Goal: Information Seeking & Learning: Learn about a topic

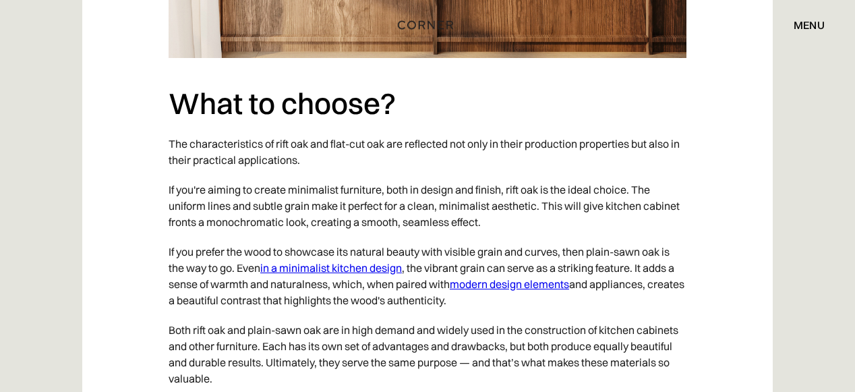
scroll to position [4213, 0]
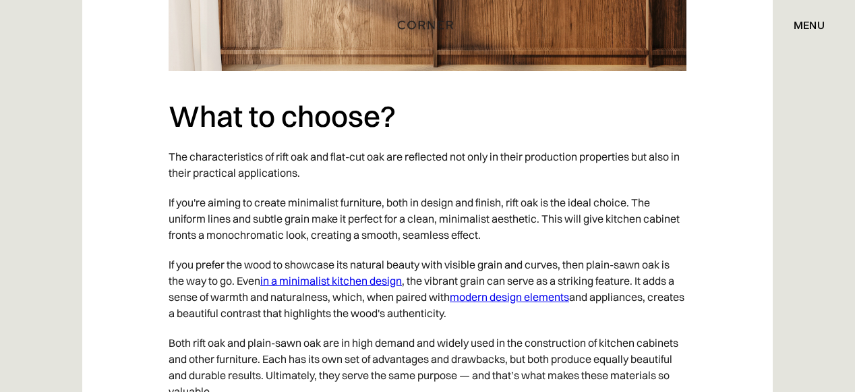
click at [307, 274] on link "in a minimalist kitchen design" at bounding box center [331, 280] width 142 height 13
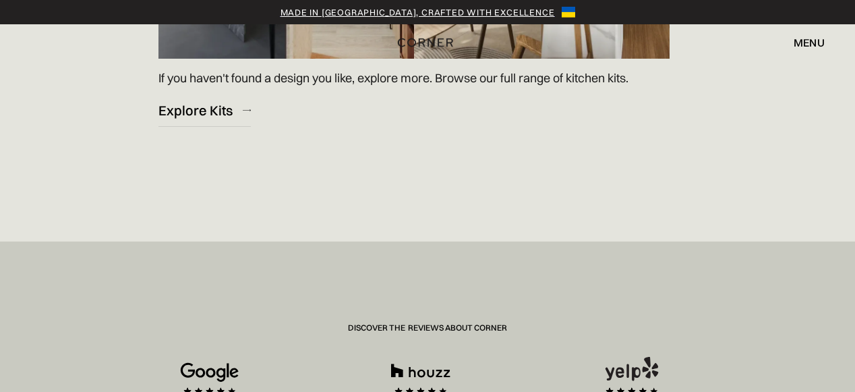
scroll to position [2197, 0]
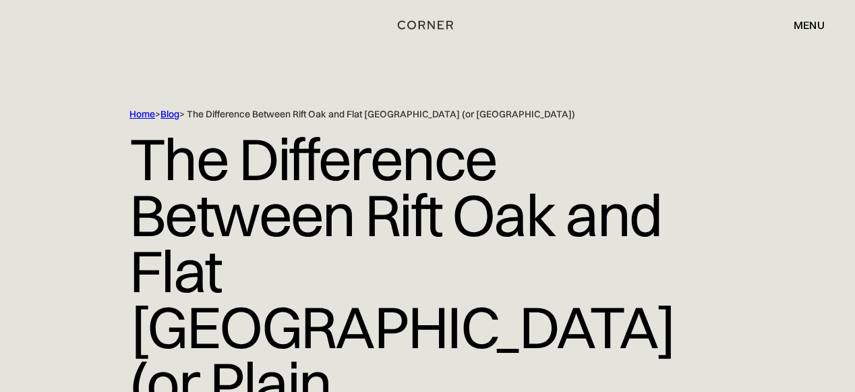
scroll to position [3859, 0]
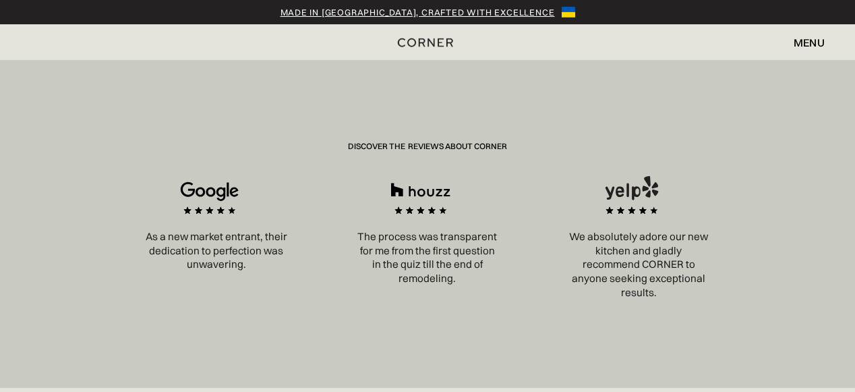
scroll to position [2424, 0]
